Goal: Information Seeking & Learning: Learn about a topic

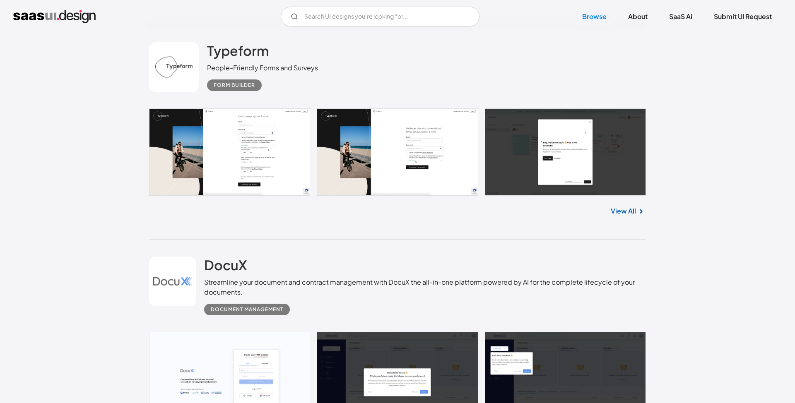
scroll to position [2513, 0]
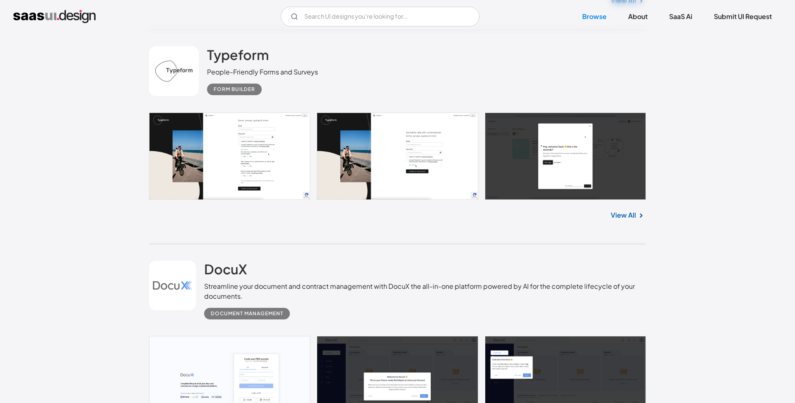
click at [616, 159] on link at bounding box center [397, 156] width 497 height 87
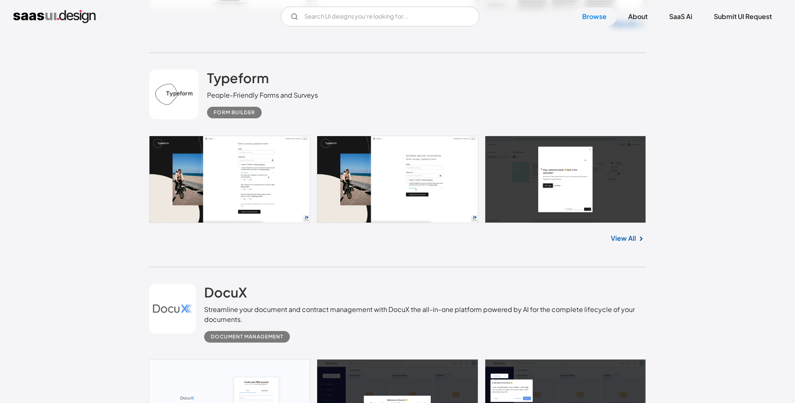
scroll to position [2490, 0]
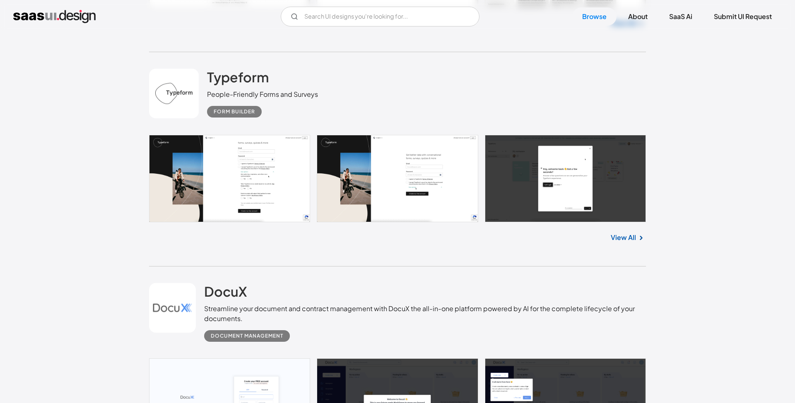
click at [640, 238] on img at bounding box center [641, 238] width 10 height 10
click at [625, 238] on link "View All" at bounding box center [622, 238] width 25 height 10
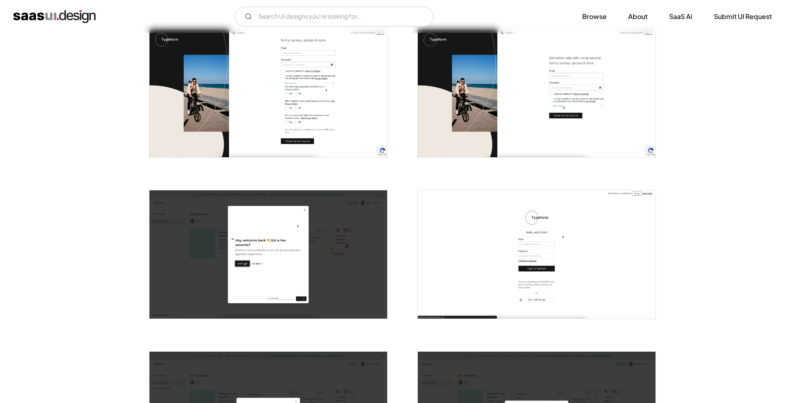
scroll to position [166, 0]
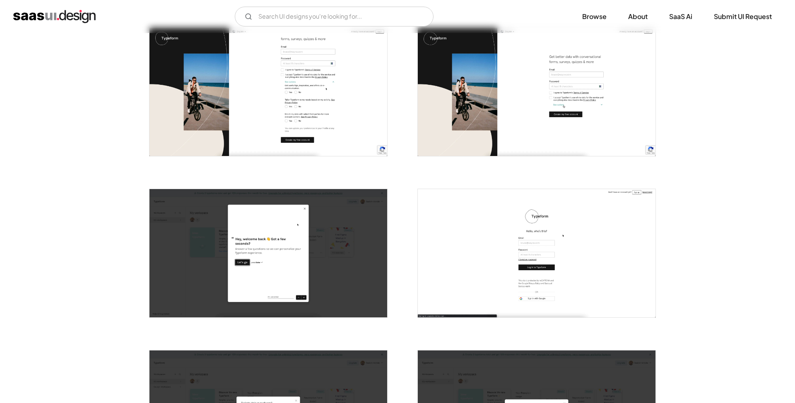
click at [291, 251] on img "open lightbox" at bounding box center [268, 253] width 238 height 128
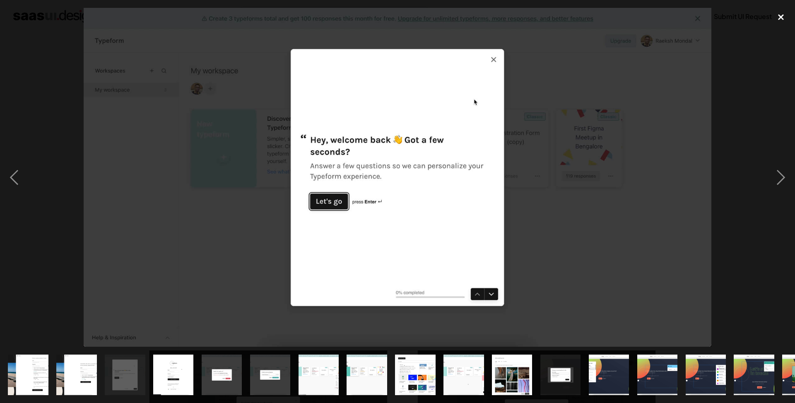
click at [781, 17] on div "close lightbox" at bounding box center [781, 17] width 28 height 18
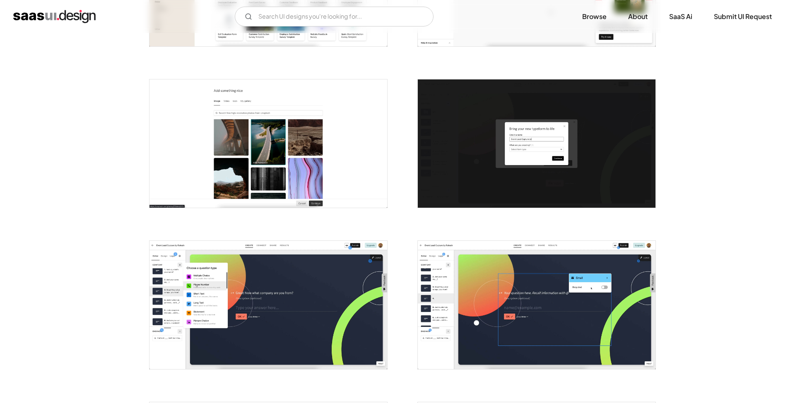
scroll to position [925, 0]
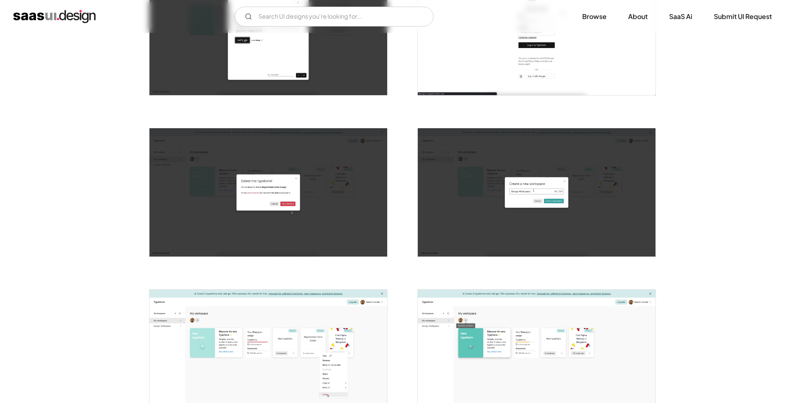
scroll to position [389, 0]
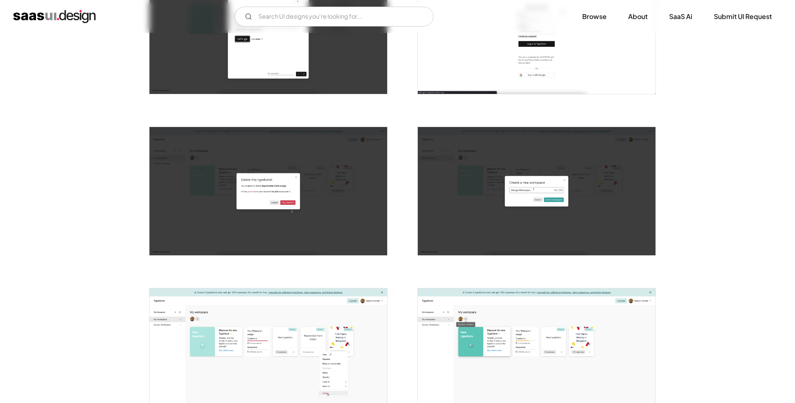
click at [263, 216] on img "open lightbox" at bounding box center [268, 191] width 238 height 128
